Goal: Transaction & Acquisition: Purchase product/service

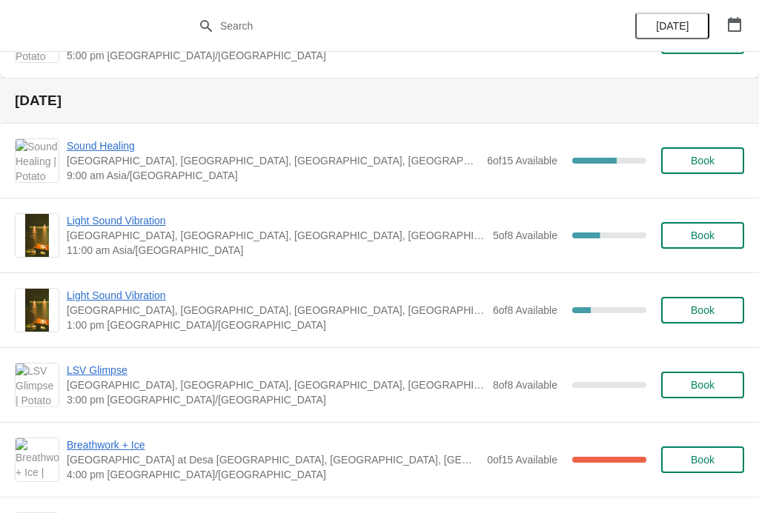
scroll to position [513, 0]
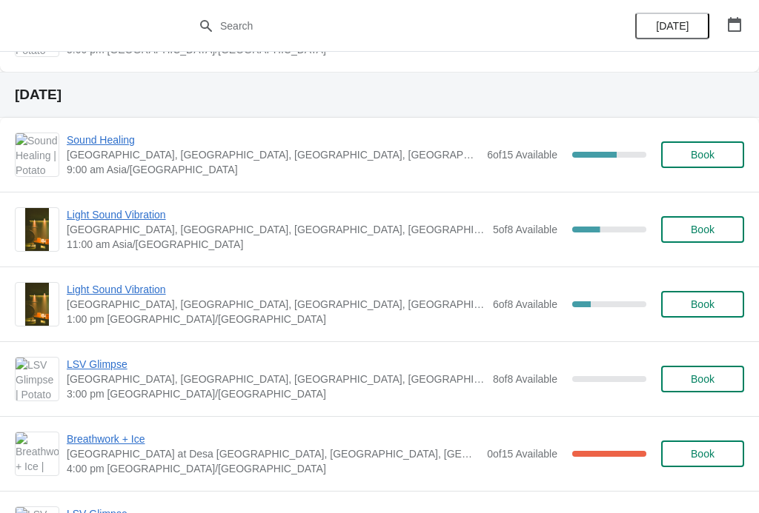
click at [692, 153] on span "Book" at bounding box center [702, 155] width 24 height 12
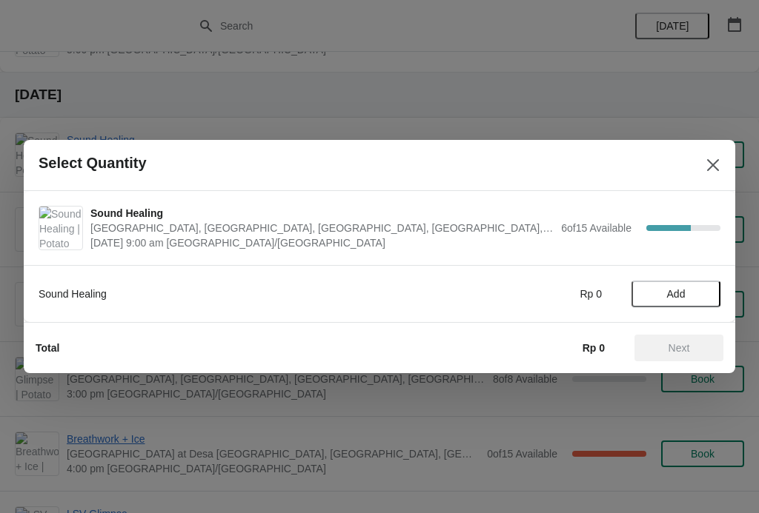
click at [676, 298] on span "Add" at bounding box center [676, 294] width 19 height 12
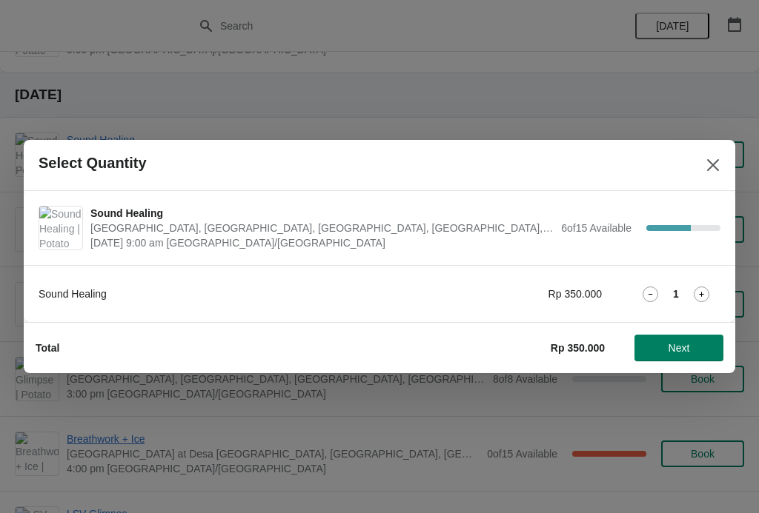
click at [701, 299] on icon at bounding box center [701, 295] width 16 height 16
click at [686, 348] on span "Next" at bounding box center [678, 348] width 21 height 12
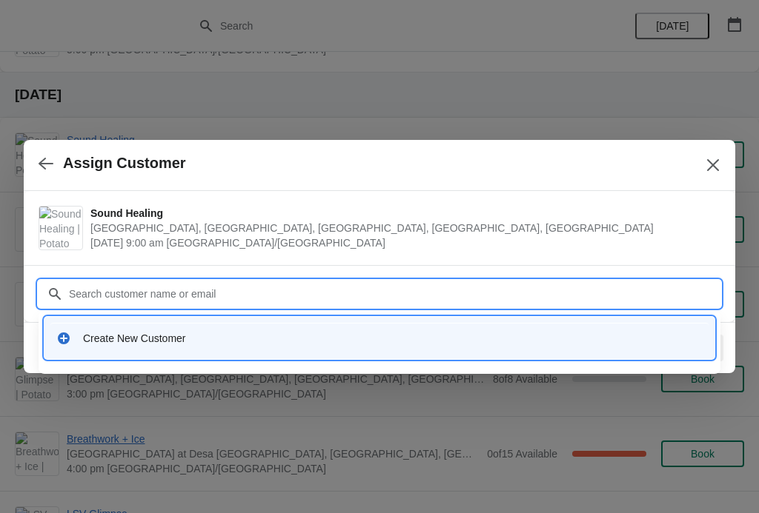
click at [196, 326] on div "Create New Customer" at bounding box center [379, 338] width 658 height 30
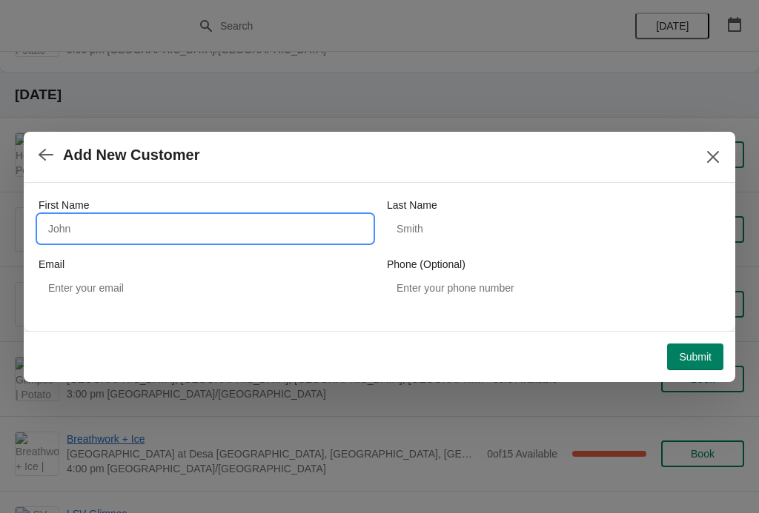
click at [208, 237] on input "First Name" at bounding box center [205, 229] width 333 height 27
type input "Zara"
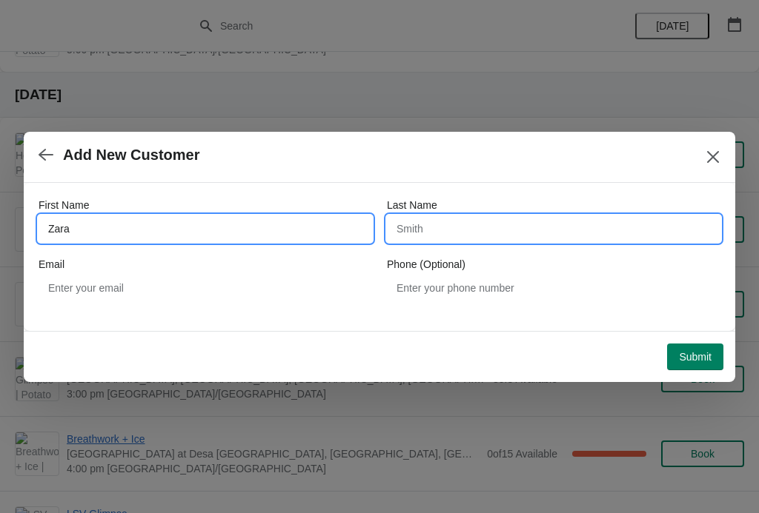
click at [475, 235] on input "Last Name" at bounding box center [553, 229] width 333 height 27
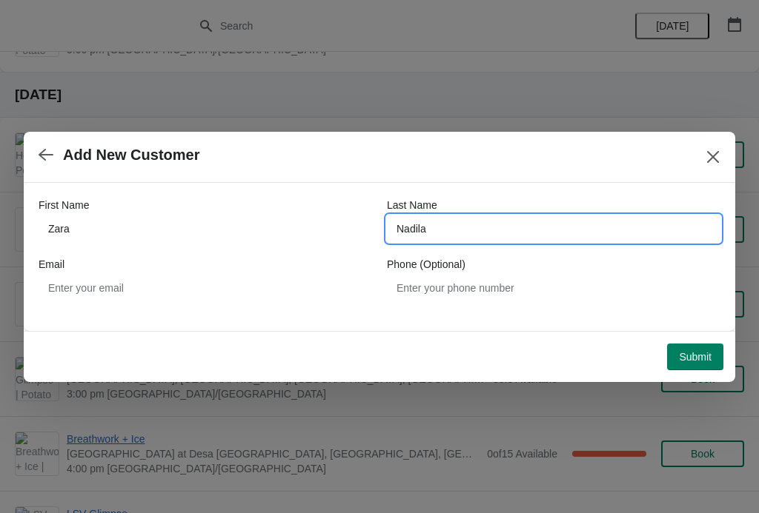
type input "Nadila"
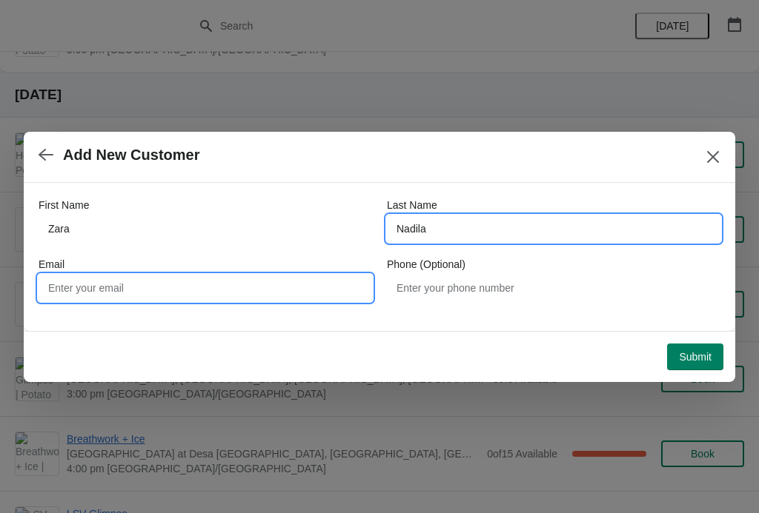
click at [240, 292] on input "Email" at bounding box center [205, 288] width 333 height 27
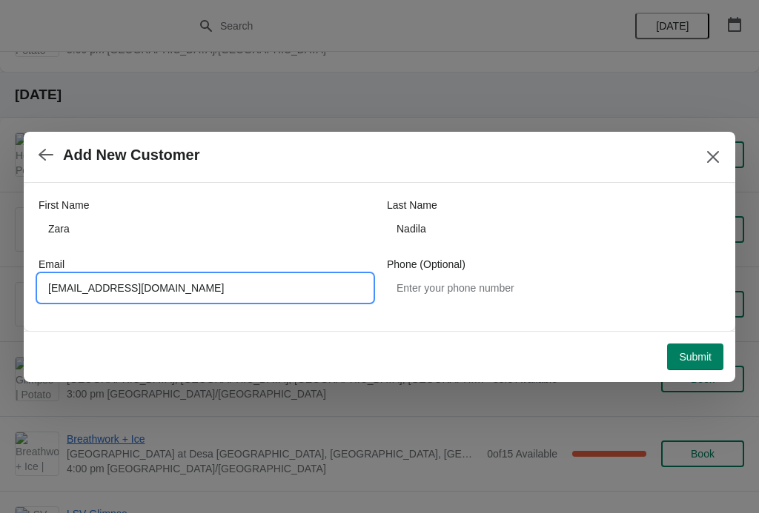
type input "[EMAIL_ADDRESS][DOMAIN_NAME]"
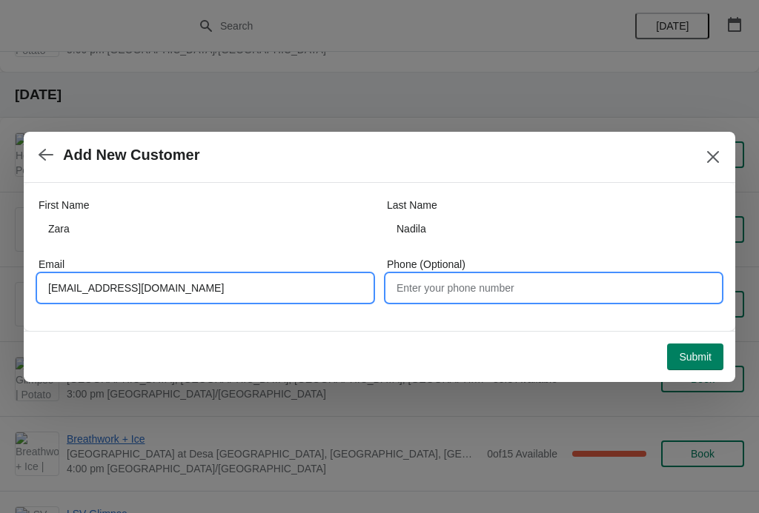
click at [506, 299] on input "Phone (Optional)" at bounding box center [553, 288] width 333 height 27
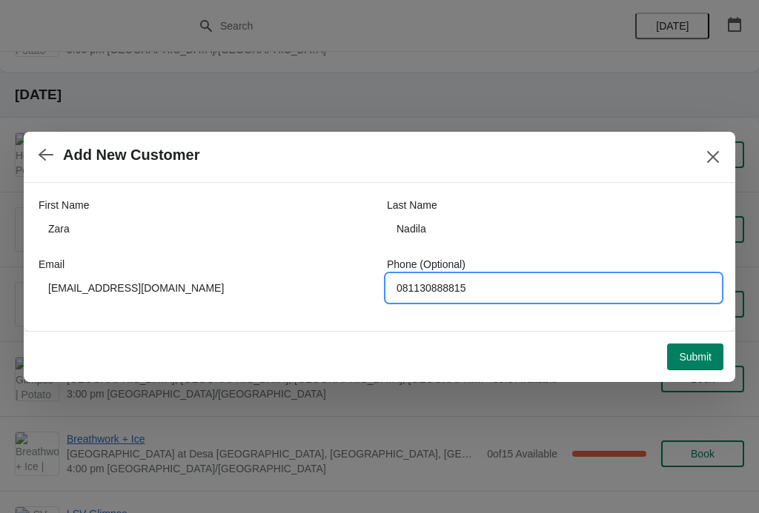
type input "081130888815"
click at [696, 351] on span "Submit" at bounding box center [695, 357] width 33 height 12
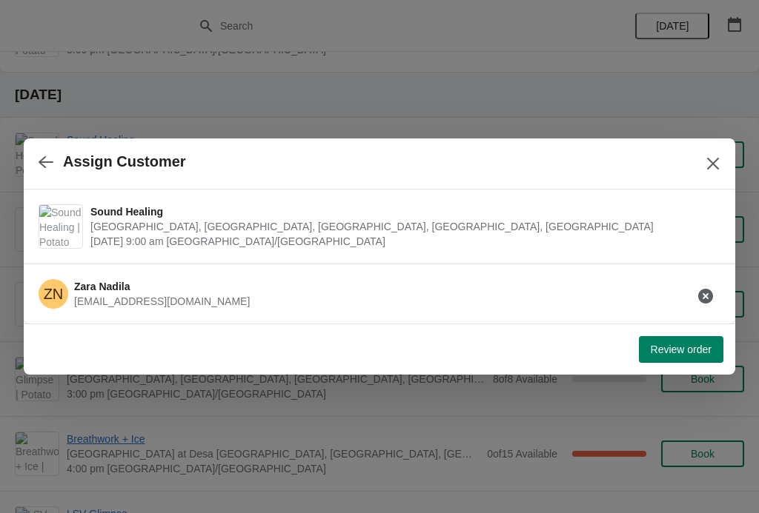
click at [690, 344] on span "Review order" at bounding box center [680, 350] width 61 height 12
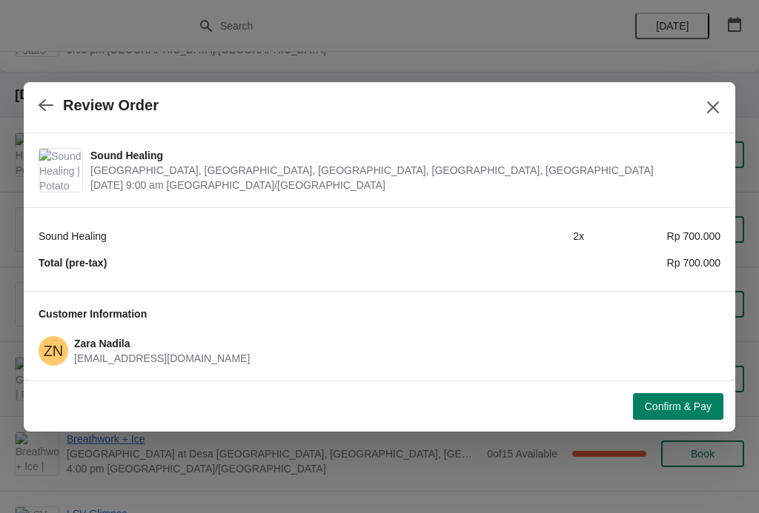
click at [677, 402] on span "Confirm & Pay" at bounding box center [677, 407] width 67 height 12
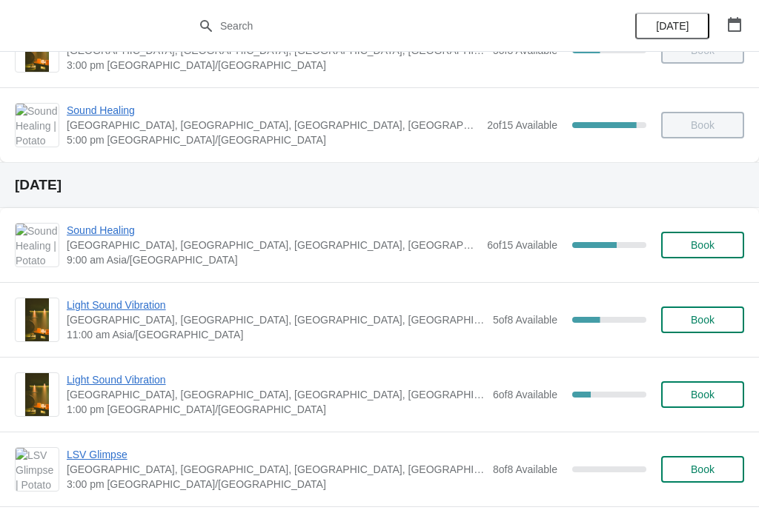
scroll to position [424, 0]
